Goal: Information Seeking & Learning: Learn about a topic

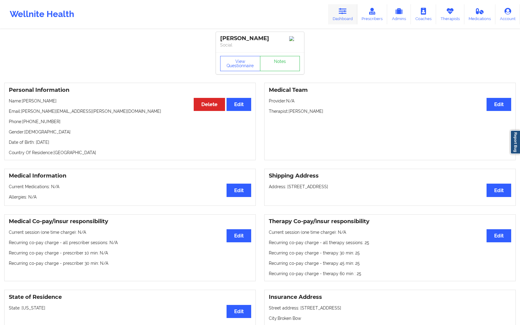
click at [340, 15] on link "Dashboard" at bounding box center [342, 14] width 29 height 20
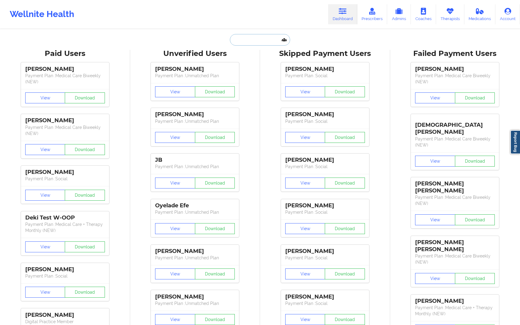
click at [250, 42] on input "text" at bounding box center [260, 40] width 60 height 12
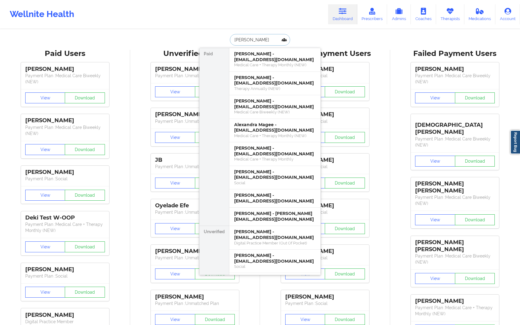
type input "[PERSON_NAME]"
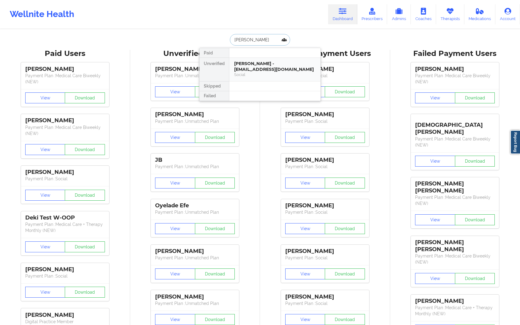
click at [264, 65] on div "[PERSON_NAME] - [EMAIL_ADDRESS][DOMAIN_NAME]" at bounding box center [275, 66] width 82 height 11
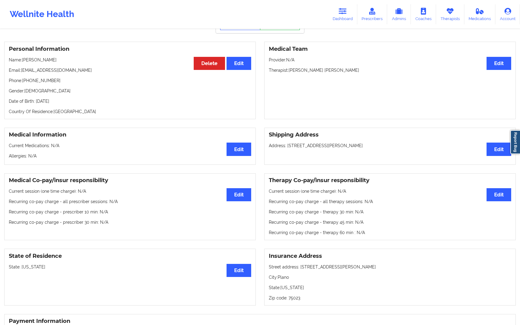
scroll to position [13, 0]
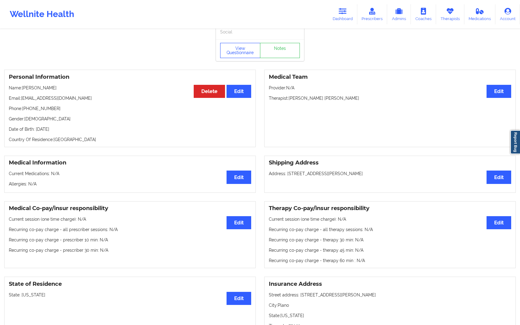
click at [227, 56] on button "View Questionnaire" at bounding box center [240, 50] width 40 height 15
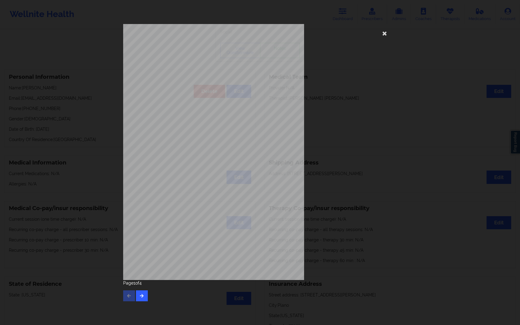
click at [346, 120] on div "[STREET_ADDRESS] What state do you live in ? [US_STATE] Full Name [PERSON_NAME]…" at bounding box center [260, 152] width 274 height 256
click at [381, 34] on icon at bounding box center [385, 33] width 10 height 10
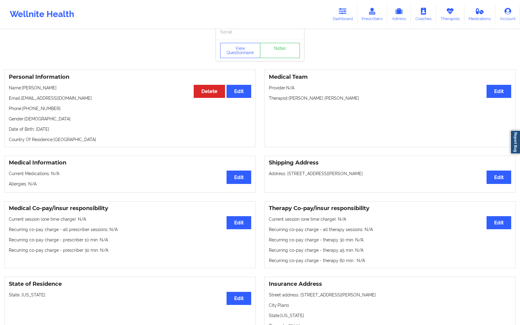
drag, startPoint x: 370, startPoint y: 177, endPoint x: 268, endPoint y: 176, distance: 101.6
click at [268, 176] on div "Shipping Address Edit Address: [STREET_ADDRESS][PERSON_NAME]" at bounding box center [390, 174] width 252 height 37
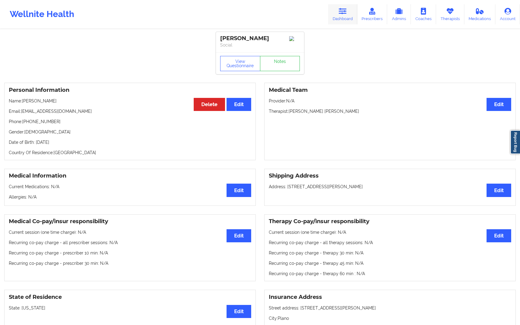
click at [345, 20] on link "Dashboard" at bounding box center [342, 14] width 29 height 20
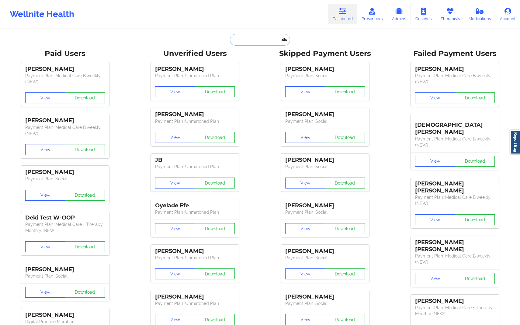
click at [249, 45] on input "text" at bounding box center [260, 40] width 60 height 12
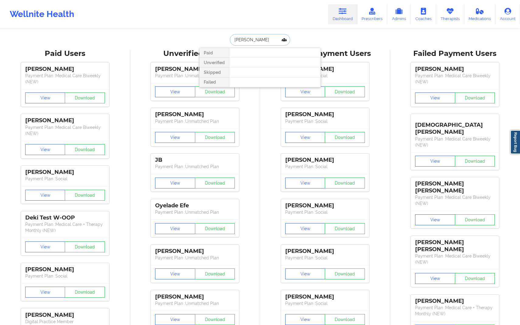
click at [255, 39] on input "[PERSON_NAME]" at bounding box center [260, 40] width 60 height 12
type input "[PERSON_NAME]"
click at [266, 64] on div "[PERSON_NAME] - [EMAIL_ADDRESS][DOMAIN_NAME]" at bounding box center [275, 66] width 82 height 11
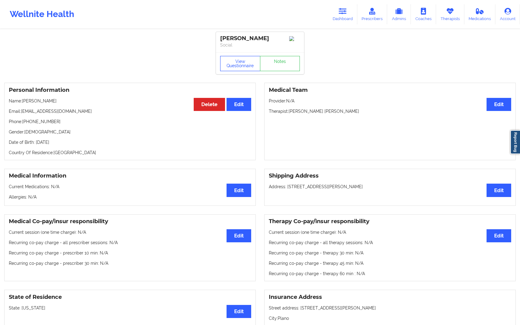
click at [250, 71] on button "View Questionnaire" at bounding box center [240, 63] width 40 height 15
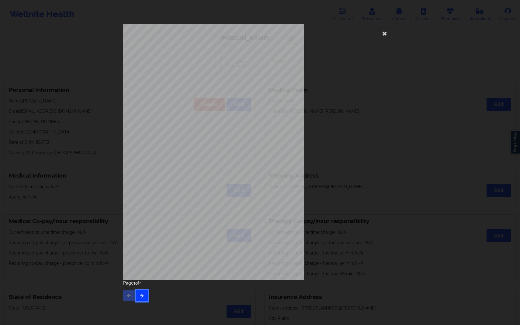
click at [142, 294] on icon "button" at bounding box center [141, 296] width 5 height 4
click at [148, 292] on div "Page 4 of 4" at bounding box center [260, 290] width 274 height 21
click at [381, 34] on icon at bounding box center [385, 33] width 10 height 10
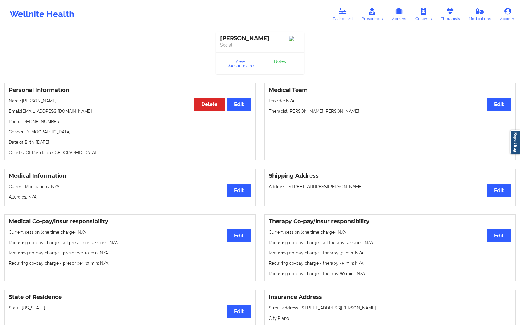
click at [412, 70] on div "[PERSON_NAME] Social View Questionnaire Notes Personal Information Edit Delete …" at bounding box center [260, 305] width 520 height 610
